Goal: Understand process/instructions

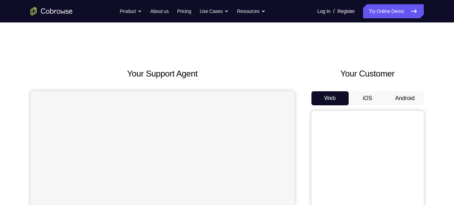
click at [394, 97] on button "Android" at bounding box center [406, 98] width 38 height 14
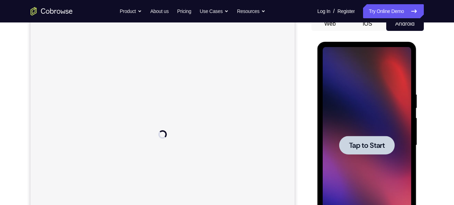
click at [369, 142] on span "Tap to Start" at bounding box center [367, 145] width 36 height 7
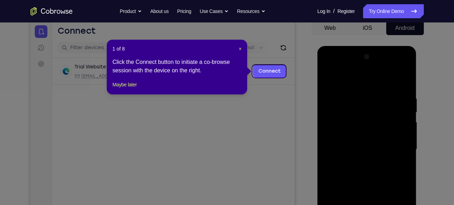
scroll to position [70, 0]
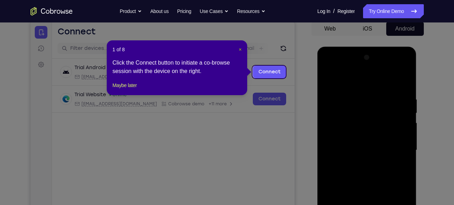
click at [240, 47] on span "×" at bounding box center [240, 50] width 3 height 6
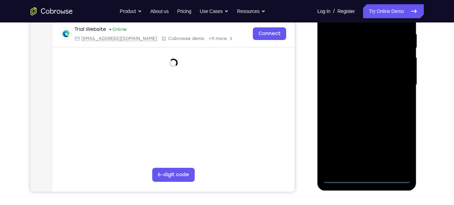
scroll to position [135, 0]
click at [368, 177] on div at bounding box center [367, 84] width 89 height 197
click at [402, 148] on div at bounding box center [367, 84] width 89 height 197
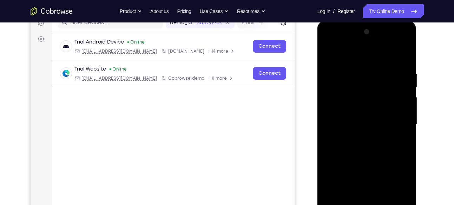
scroll to position [95, 0]
click at [335, 41] on div at bounding box center [367, 125] width 89 height 197
click at [398, 124] on div at bounding box center [367, 125] width 89 height 197
click at [361, 137] on div at bounding box center [367, 125] width 89 height 197
click at [355, 115] on div at bounding box center [367, 125] width 89 height 197
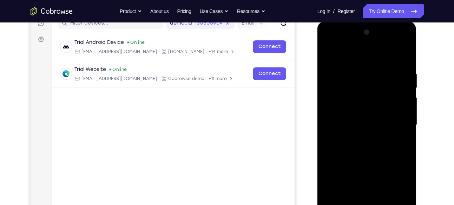
click at [403, 112] on div at bounding box center [367, 125] width 89 height 197
click at [372, 122] on div at bounding box center [367, 125] width 89 height 197
click at [362, 148] on div at bounding box center [367, 125] width 89 height 197
click at [367, 148] on div at bounding box center [367, 125] width 89 height 197
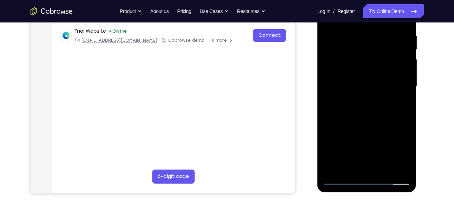
scroll to position [139, 0]
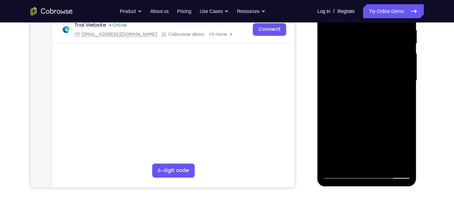
click at [385, 112] on div at bounding box center [367, 80] width 89 height 197
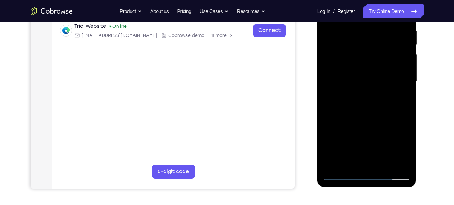
scroll to position [138, 0]
click at [382, 163] on div at bounding box center [367, 82] width 89 height 197
click at [377, 120] on div at bounding box center [367, 82] width 89 height 197
drag, startPoint x: 358, startPoint y: 119, endPoint x: 360, endPoint y: 77, distance: 41.5
click at [360, 77] on div at bounding box center [367, 82] width 89 height 197
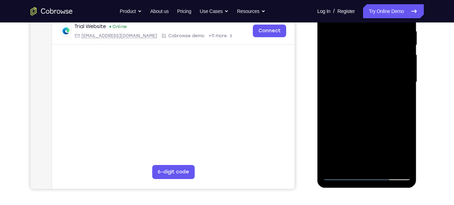
drag, startPoint x: 358, startPoint y: 132, endPoint x: 366, endPoint y: 92, distance: 40.8
click at [366, 92] on div at bounding box center [367, 82] width 89 height 197
drag, startPoint x: 357, startPoint y: 125, endPoint x: 363, endPoint y: 95, distance: 30.9
click at [363, 95] on div at bounding box center [367, 82] width 89 height 197
click at [355, 126] on div at bounding box center [367, 82] width 89 height 197
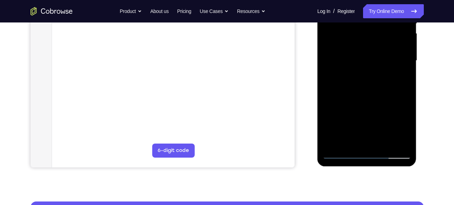
scroll to position [160, 0]
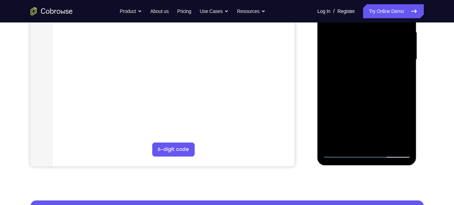
click at [358, 76] on div at bounding box center [367, 59] width 89 height 197
click at [349, 78] on div at bounding box center [367, 59] width 89 height 197
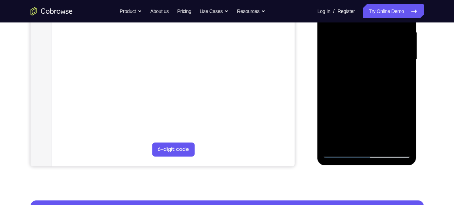
click at [349, 78] on div at bounding box center [367, 59] width 89 height 197
drag, startPoint x: 343, startPoint y: 78, endPoint x: 332, endPoint y: 79, distance: 10.9
click at [332, 79] on div at bounding box center [367, 59] width 89 height 197
drag, startPoint x: 332, startPoint y: 79, endPoint x: 342, endPoint y: 79, distance: 10.2
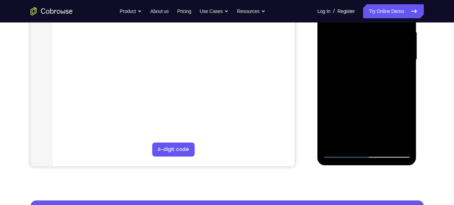
click at [342, 79] on div at bounding box center [367, 59] width 89 height 197
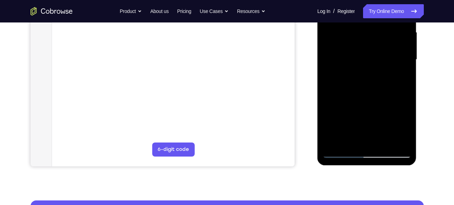
drag, startPoint x: 337, startPoint y: 78, endPoint x: 325, endPoint y: 79, distance: 11.3
click at [325, 79] on div at bounding box center [367, 59] width 89 height 197
drag, startPoint x: 331, startPoint y: 77, endPoint x: 335, endPoint y: 78, distance: 4.6
click at [335, 78] on div at bounding box center [367, 59] width 89 height 197
drag, startPoint x: 335, startPoint y: 78, endPoint x: 331, endPoint y: 78, distance: 4.6
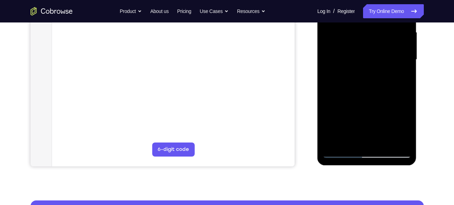
click at [331, 78] on div at bounding box center [367, 59] width 89 height 197
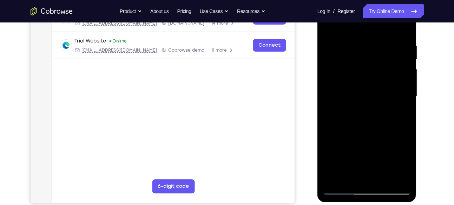
scroll to position [129, 0]
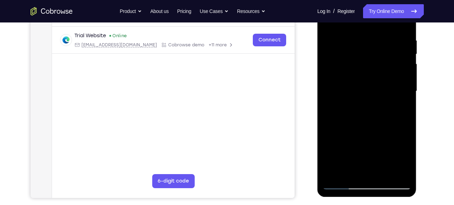
click at [401, 109] on div at bounding box center [367, 91] width 89 height 197
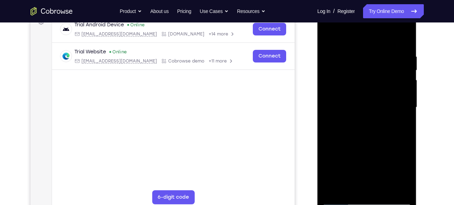
scroll to position [110, 0]
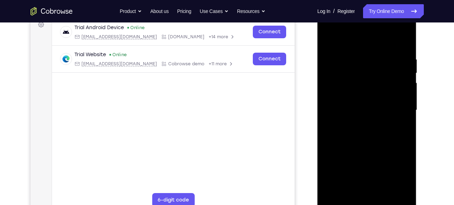
click at [331, 40] on div at bounding box center [367, 110] width 89 height 197
click at [333, 45] on div at bounding box center [367, 110] width 89 height 197
click at [327, 41] on div at bounding box center [367, 110] width 89 height 197
click at [331, 39] on div at bounding box center [367, 110] width 89 height 197
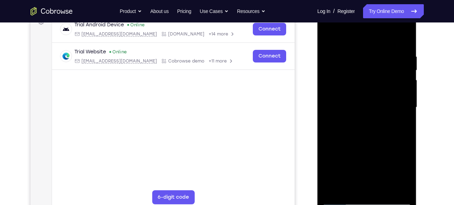
scroll to position [113, 0]
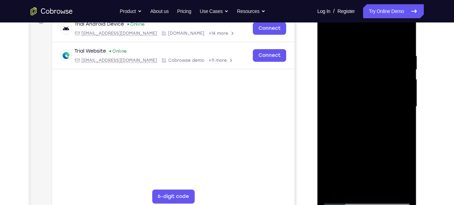
click at [359, 52] on div at bounding box center [367, 106] width 89 height 197
click at [402, 39] on div at bounding box center [367, 106] width 89 height 197
click at [384, 58] on div at bounding box center [367, 106] width 89 height 197
click at [404, 83] on div at bounding box center [367, 106] width 89 height 197
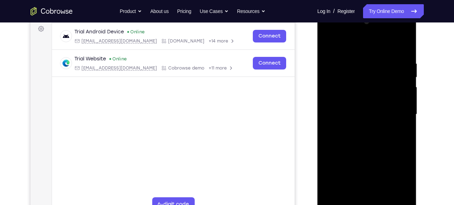
scroll to position [105, 0]
click at [404, 44] on div at bounding box center [367, 115] width 89 height 197
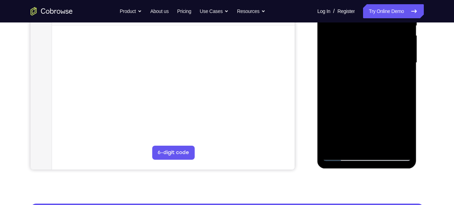
drag, startPoint x: 374, startPoint y: 44, endPoint x: 374, endPoint y: 56, distance: 11.3
click at [374, 56] on div at bounding box center [367, 63] width 89 height 197
drag, startPoint x: 368, startPoint y: 108, endPoint x: 372, endPoint y: 87, distance: 21.9
click at [372, 87] on div at bounding box center [367, 63] width 89 height 197
drag, startPoint x: 372, startPoint y: 87, endPoint x: 372, endPoint y: 37, distance: 50.3
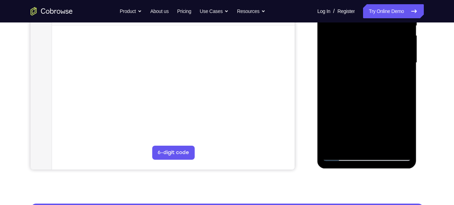
click at [372, 37] on div at bounding box center [367, 63] width 89 height 197
drag, startPoint x: 372, startPoint y: 81, endPoint x: 368, endPoint y: 53, distance: 28.5
click at [368, 53] on div at bounding box center [367, 63] width 89 height 197
drag, startPoint x: 376, startPoint y: 112, endPoint x: 365, endPoint y: 72, distance: 41.4
click at [365, 72] on div at bounding box center [367, 63] width 89 height 197
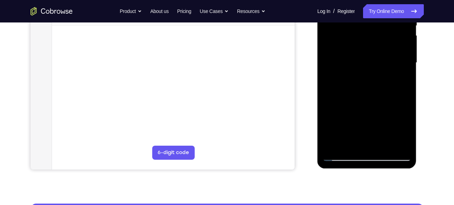
drag, startPoint x: 343, startPoint y: 121, endPoint x: 333, endPoint y: 71, distance: 51.5
click at [333, 71] on div at bounding box center [367, 63] width 89 height 197
drag, startPoint x: 359, startPoint y: 110, endPoint x: 354, endPoint y: 67, distance: 42.5
click at [354, 67] on div at bounding box center [367, 63] width 89 height 197
click at [392, 109] on div at bounding box center [367, 63] width 89 height 197
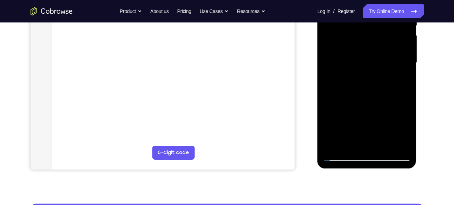
drag, startPoint x: 375, startPoint y: 110, endPoint x: 372, endPoint y: 88, distance: 22.0
click at [372, 88] on div at bounding box center [367, 63] width 89 height 197
drag, startPoint x: 376, startPoint y: 119, endPoint x: 371, endPoint y: 44, distance: 75.7
click at [371, 44] on div at bounding box center [367, 63] width 89 height 197
drag, startPoint x: 376, startPoint y: 87, endPoint x: 370, endPoint y: 33, distance: 54.1
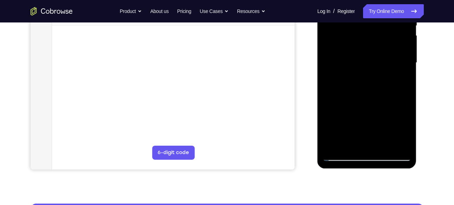
click at [370, 33] on div at bounding box center [367, 63] width 89 height 197
drag, startPoint x: 370, startPoint y: 104, endPoint x: 366, endPoint y: 57, distance: 46.9
click at [366, 57] on div at bounding box center [367, 63] width 89 height 197
drag, startPoint x: 356, startPoint y: 119, endPoint x: 352, endPoint y: 104, distance: 15.4
click at [352, 104] on div at bounding box center [367, 63] width 89 height 197
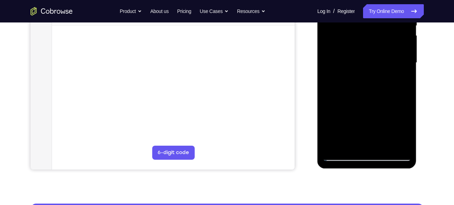
click at [335, 117] on div at bounding box center [367, 63] width 89 height 197
drag, startPoint x: 383, startPoint y: 116, endPoint x: 365, endPoint y: 145, distance: 34.6
click at [365, 145] on div at bounding box center [367, 63] width 89 height 197
drag, startPoint x: 374, startPoint y: 105, endPoint x: 372, endPoint y: 84, distance: 21.2
click at [372, 84] on div at bounding box center [367, 63] width 89 height 197
